Goal: Task Accomplishment & Management: Complete application form

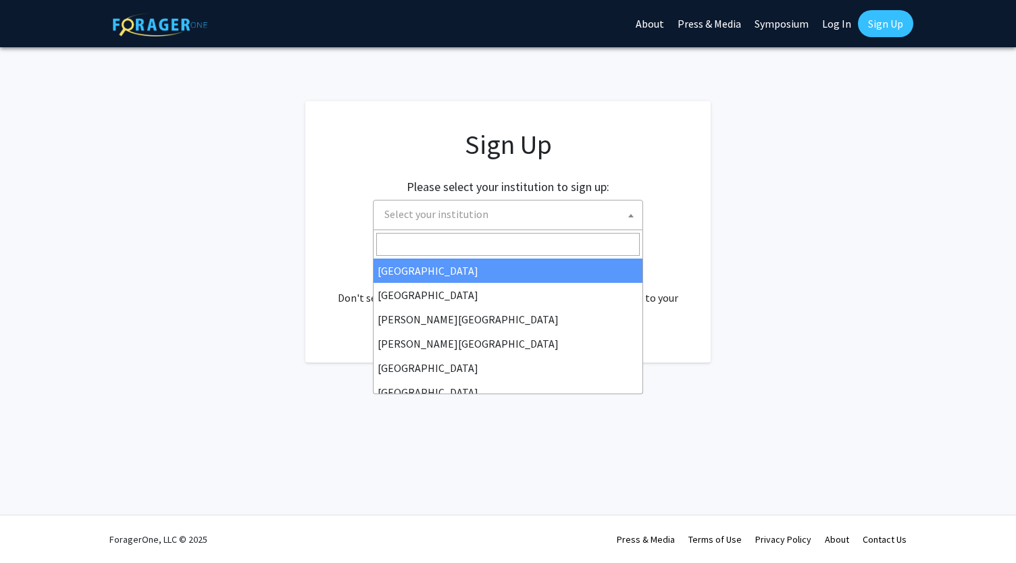
click at [500, 209] on span "Select your institution" at bounding box center [510, 215] width 263 height 28
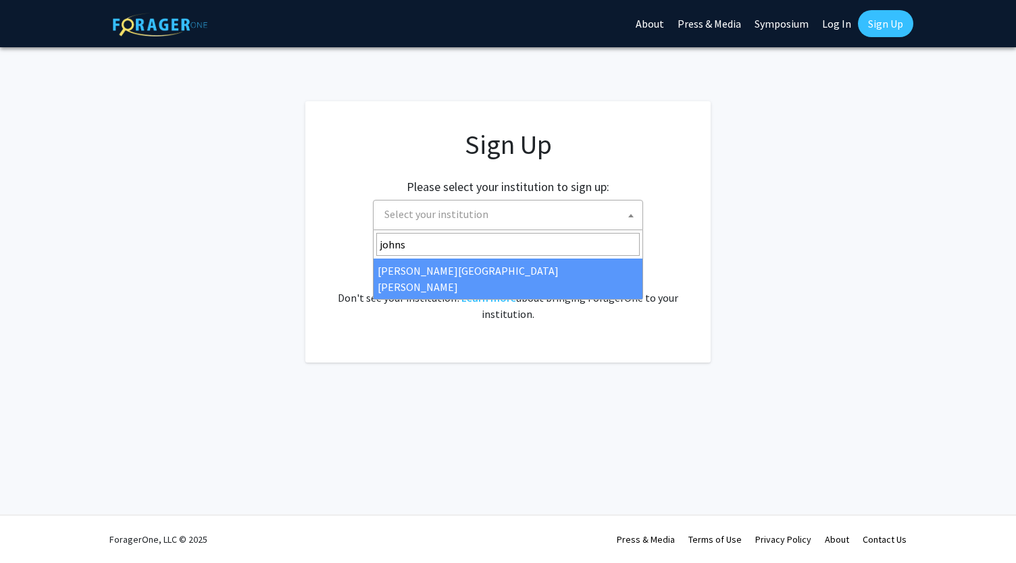
type input "johns"
select select "1"
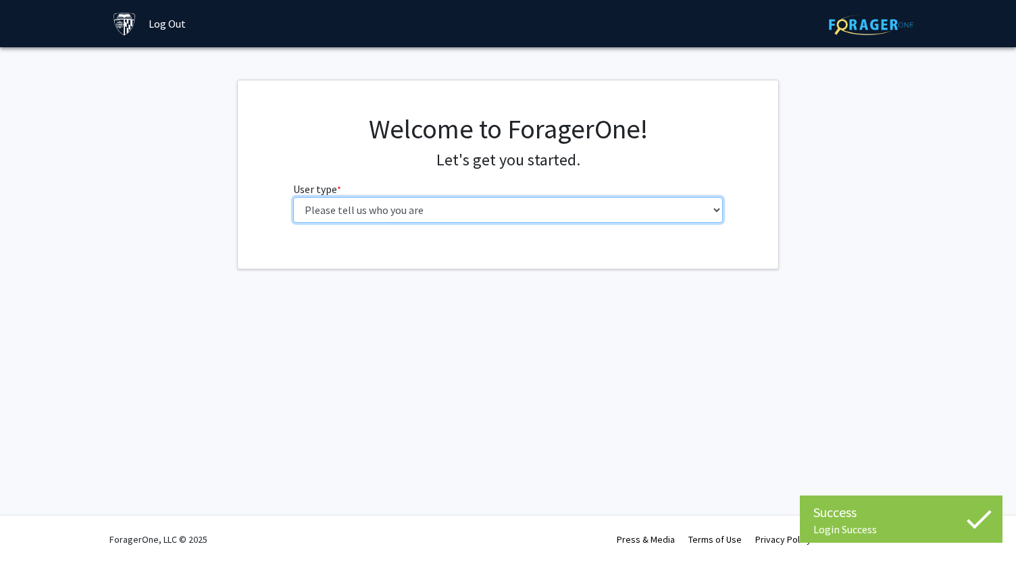
click at [594, 205] on select "Please tell us who you are Undergraduate Student Master's Student Doctoral Cand…" at bounding box center [508, 210] width 430 height 26
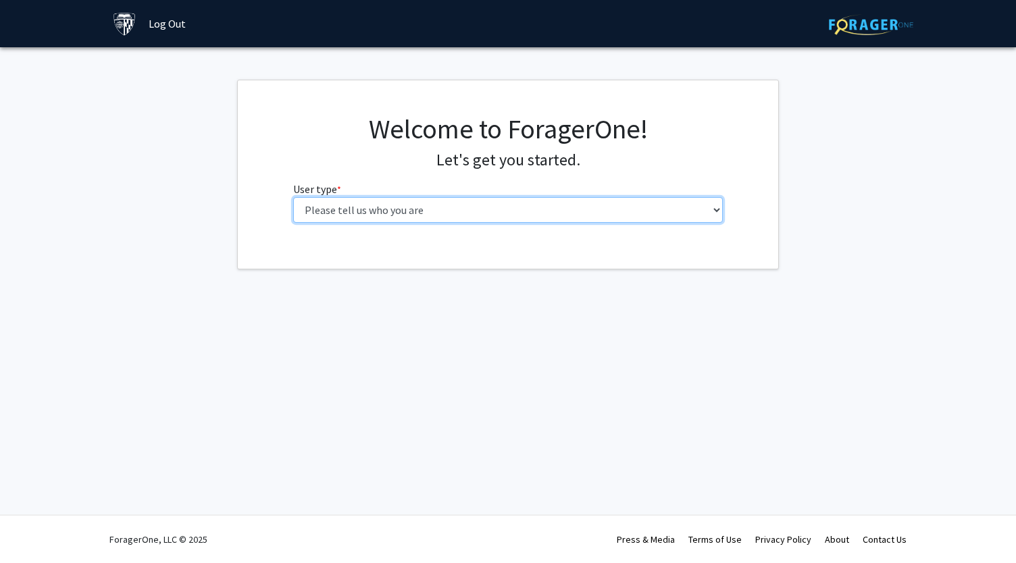
select select "3: doc"
click at [293, 197] on select "Please tell us who you are Undergraduate Student Master's Student Doctoral Cand…" at bounding box center [508, 210] width 430 height 26
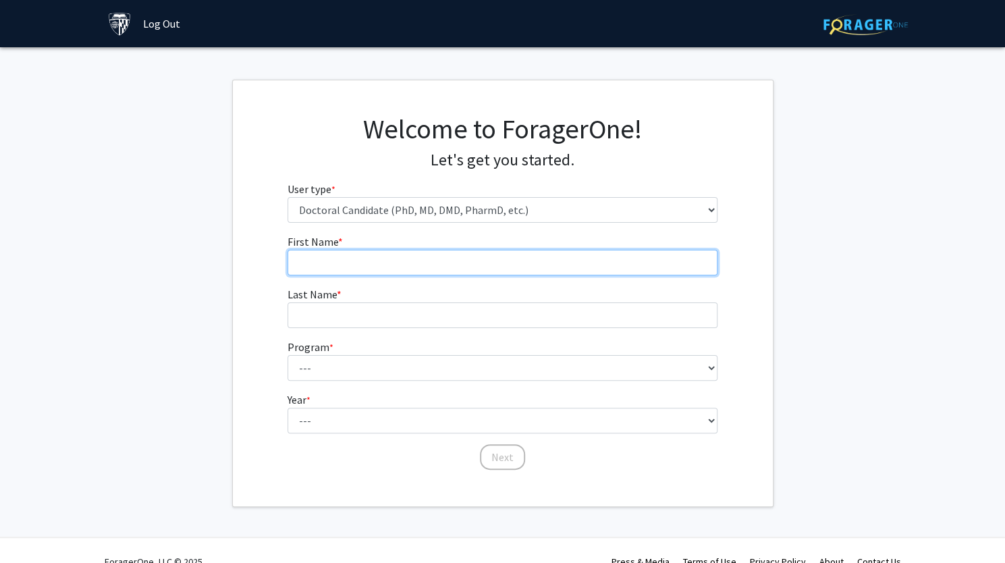
click at [352, 270] on input "First Name * required" at bounding box center [503, 263] width 430 height 26
type input "Ranjan"
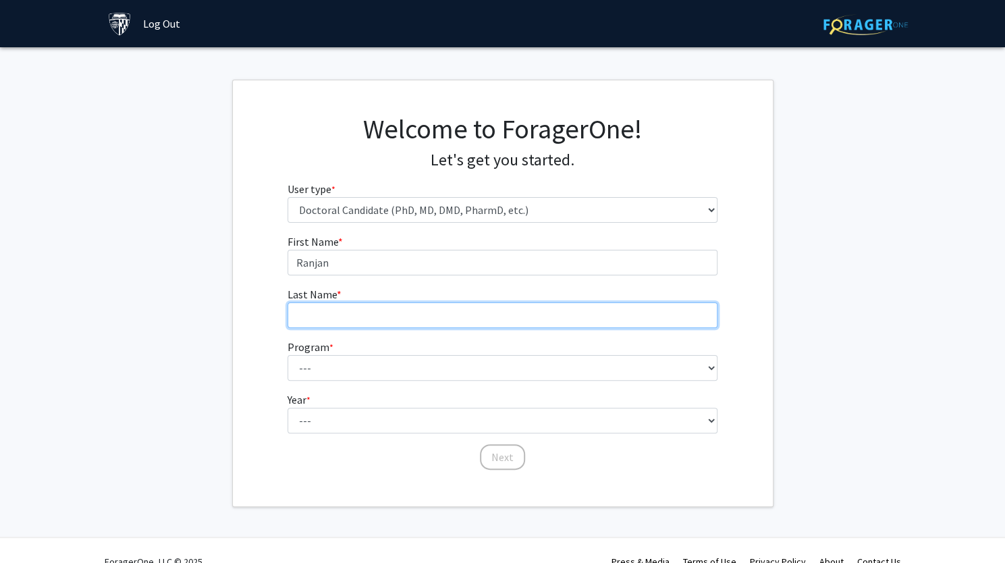
click at [344, 313] on input "Last Name * required" at bounding box center [503, 315] width 430 height 26
type input "Mukherjee"
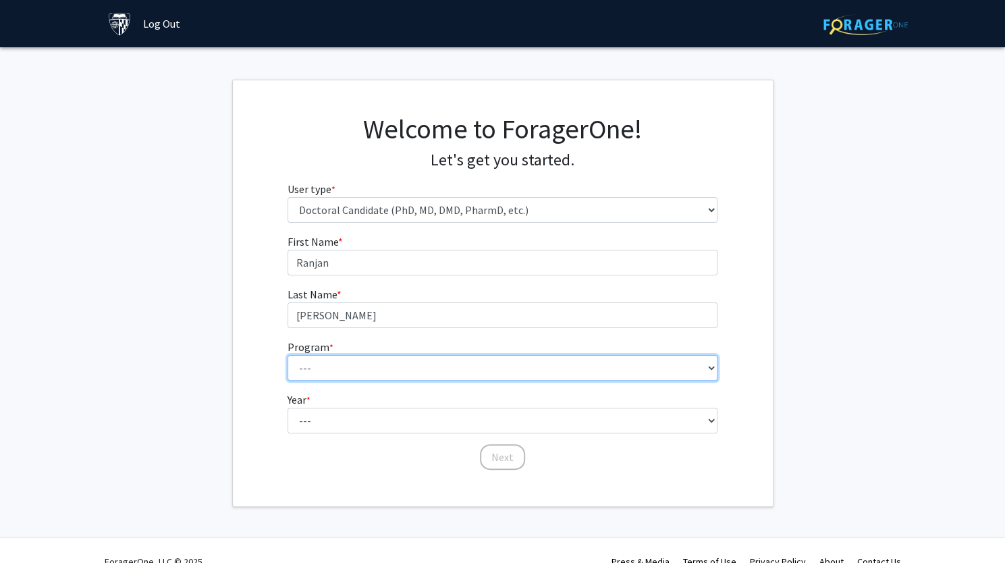
click at [327, 363] on select "--- Adult-Gerontological Acute Care Nurse Practitioner Adult-Gerontological Cri…" at bounding box center [503, 368] width 430 height 26
select select "15: 18"
click at [288, 355] on select "--- Adult-Gerontological Acute Care Nurse Practitioner Adult-Gerontological Cri…" at bounding box center [503, 368] width 430 height 26
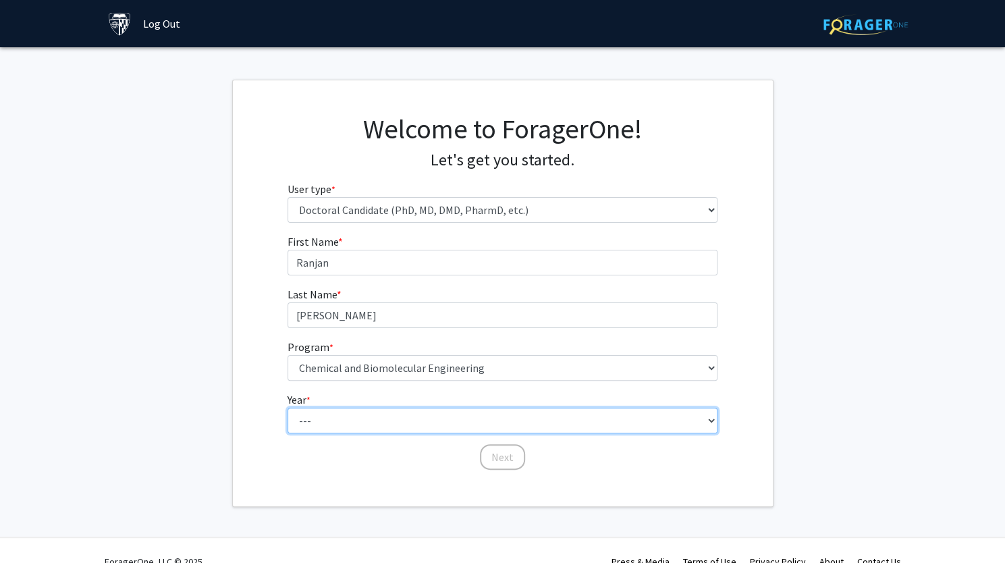
click at [373, 426] on select "--- First Year Second Year Third Year Fourth Year Fifth Year Sixth Year Seventh…" at bounding box center [503, 421] width 430 height 26
select select "1: first_year"
click at [288, 408] on select "--- First Year Second Year Third Year Fourth Year Fifth Year Sixth Year Seventh…" at bounding box center [503, 421] width 430 height 26
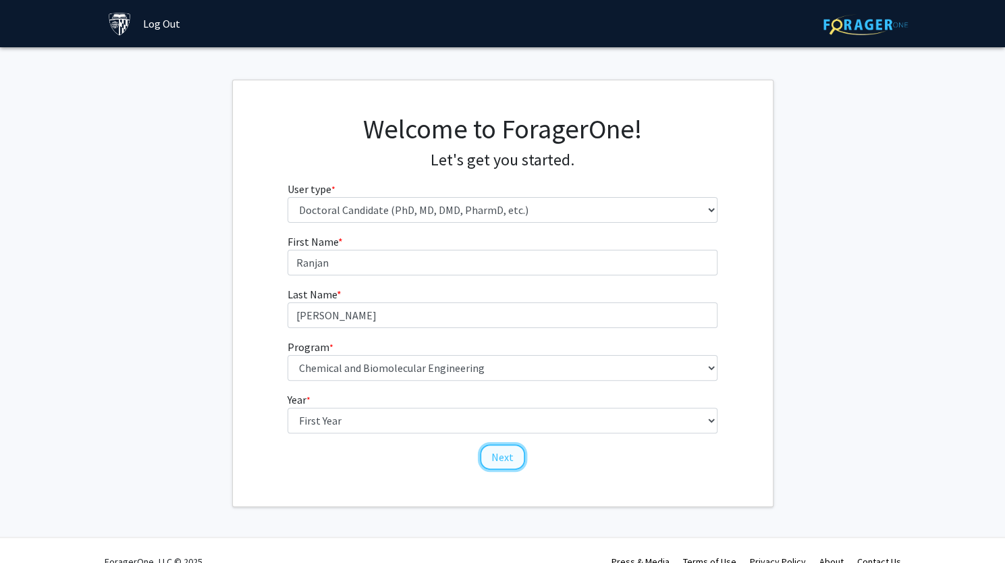
click at [498, 461] on button "Next" at bounding box center [502, 457] width 45 height 26
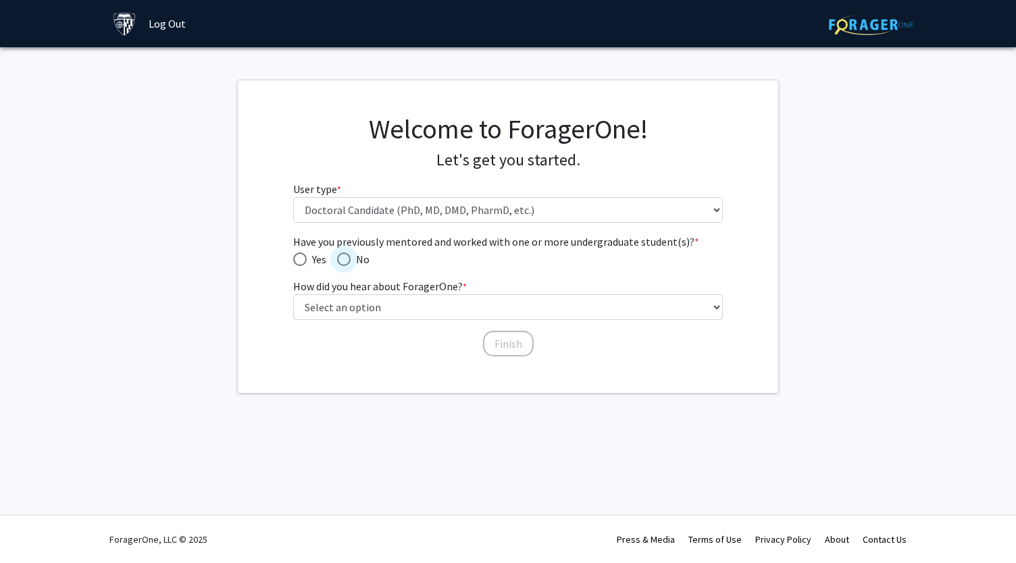
click at [342, 260] on span "Have you previously mentored and worked with one or more undergraduate student(…" at bounding box center [344, 260] width 14 height 14
click at [342, 260] on input "No" at bounding box center [344, 260] width 14 height 14
radio input "true"
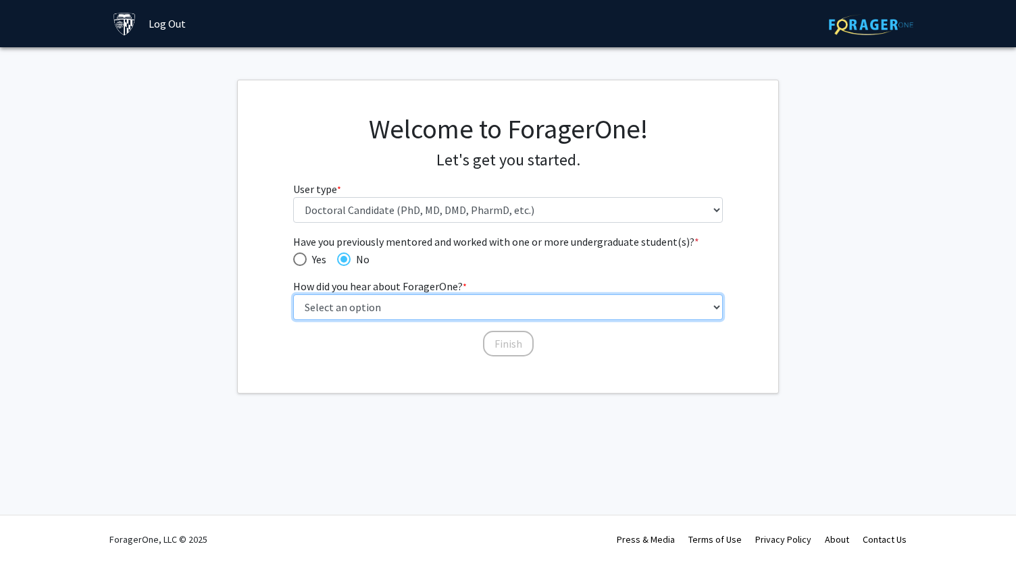
click at [369, 309] on select "Select an option Peer/student recommendation Faculty/staff recommendation Unive…" at bounding box center [508, 307] width 430 height 26
select select "3: university_website"
click at [293, 294] on select "Select an option Peer/student recommendation Faculty/staff recommendation Unive…" at bounding box center [508, 307] width 430 height 26
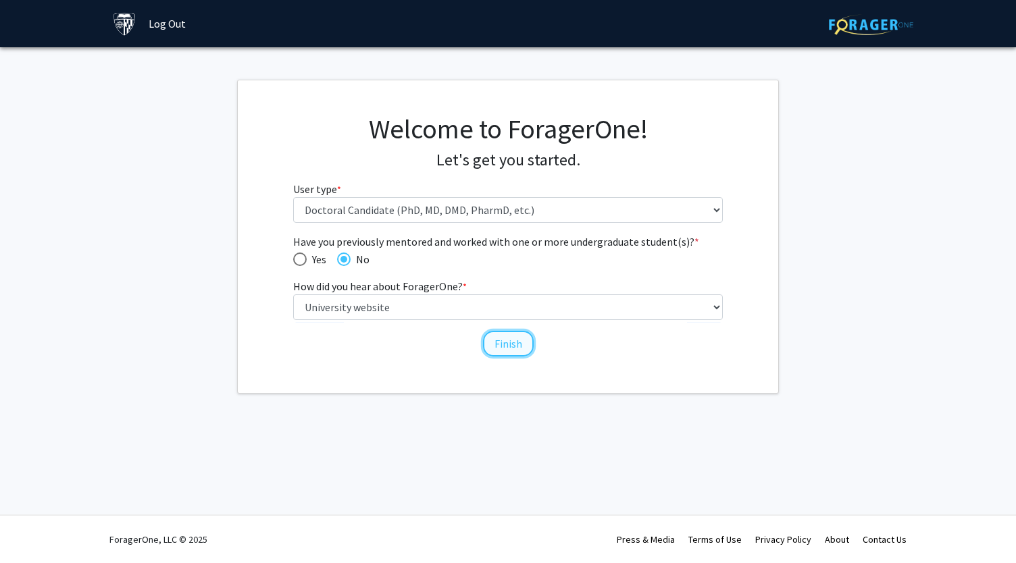
click at [512, 339] on button "Finish" at bounding box center [508, 344] width 51 height 26
